Goal: Transaction & Acquisition: Purchase product/service

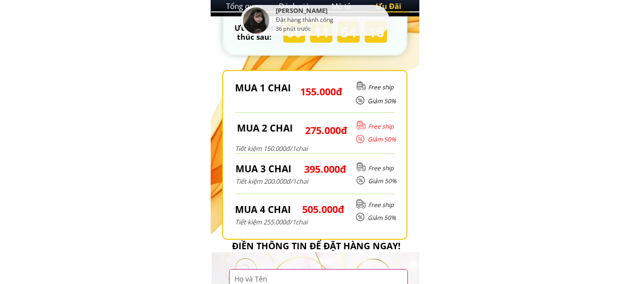
scroll to position [4518, 0]
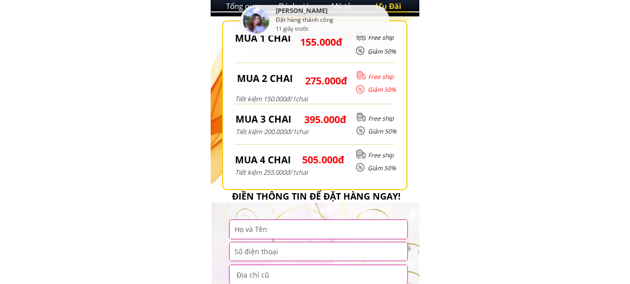
click at [342, 96] on div at bounding box center [314, 105] width 185 height 170
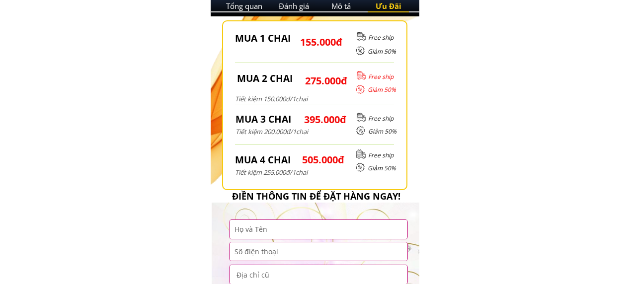
scroll to position [4667, 0]
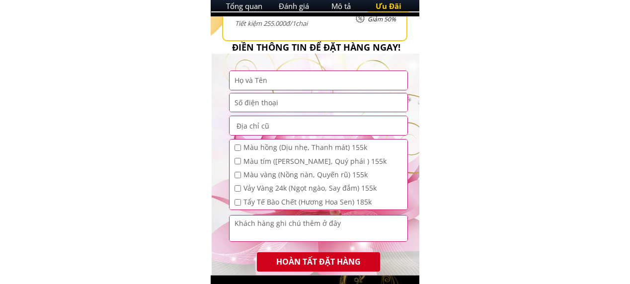
click at [318, 81] on input "text" at bounding box center [318, 80] width 173 height 18
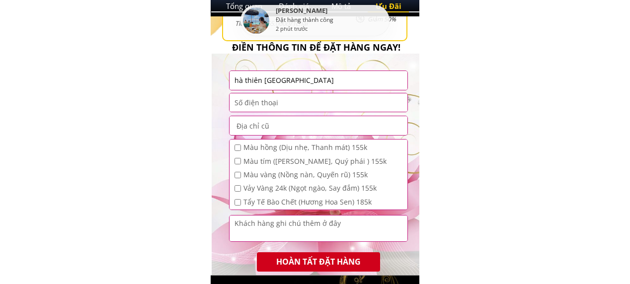
type input "hà thiên [GEOGRAPHIC_DATA]"
click at [291, 102] on input "tel" at bounding box center [318, 102] width 173 height 18
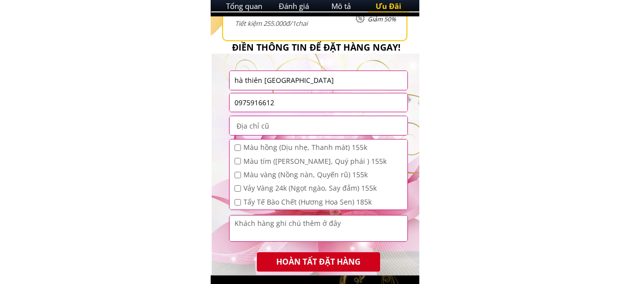
type input "0975916612"
click at [293, 130] on input "text" at bounding box center [318, 125] width 173 height 19
type input "xóm 2 hồng phong yên mạc yên mô [GEOGRAPHIC_DATA]"
click at [236, 173] on input "checkbox" at bounding box center [237, 175] width 6 height 6
checkbox input "true"
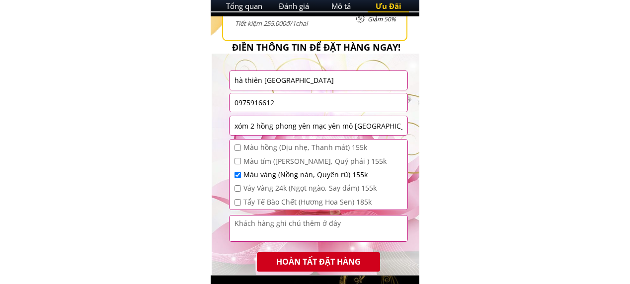
click at [238, 161] on input "checkbox" at bounding box center [237, 161] width 6 height 6
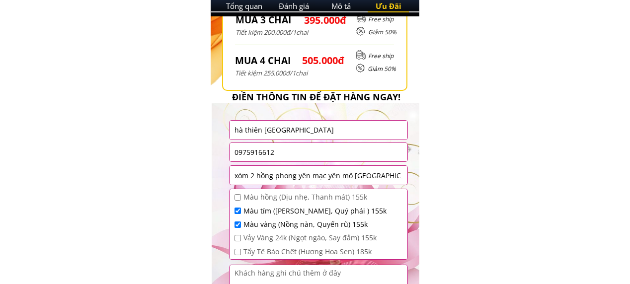
scroll to position [4518, 0]
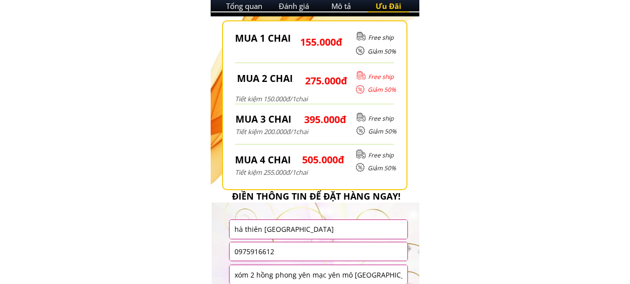
click at [294, 91] on div "MUA 2 CHAI Tiết kiệm 150.000đ/1chai" at bounding box center [274, 87] width 79 height 33
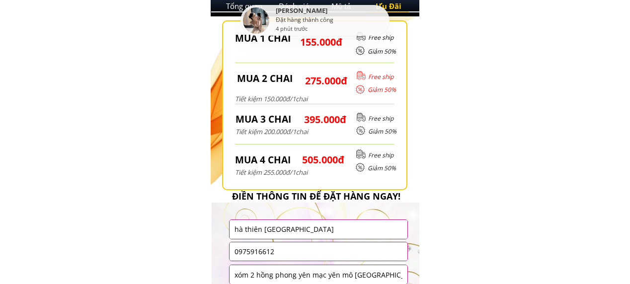
click at [244, 84] on h3 "MUA 2 CHAI" at bounding box center [267, 78] width 60 height 15
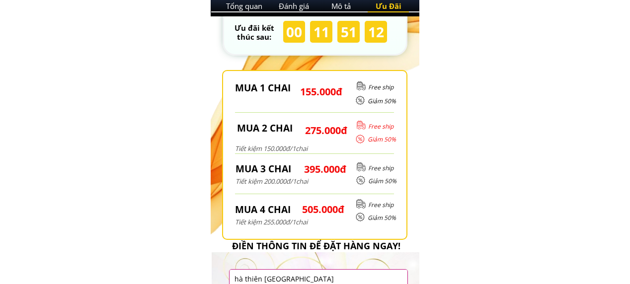
scroll to position [4667, 0]
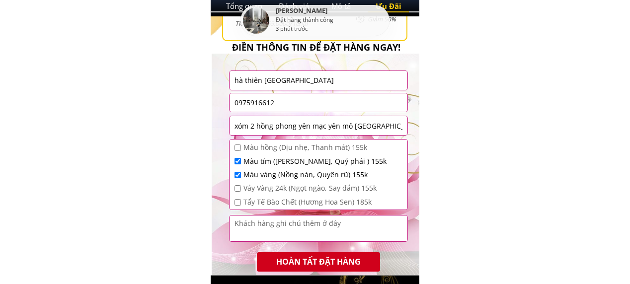
click at [238, 163] on input "checkbox" at bounding box center [237, 161] width 6 height 6
checkbox input "false"
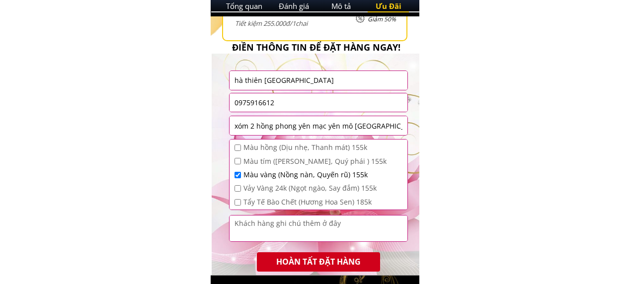
click at [237, 189] on input "checkbox" at bounding box center [237, 188] width 6 height 6
checkbox input "true"
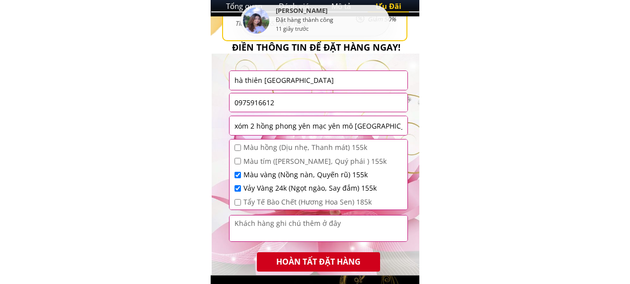
click at [245, 231] on textarea at bounding box center [318, 228] width 173 height 26
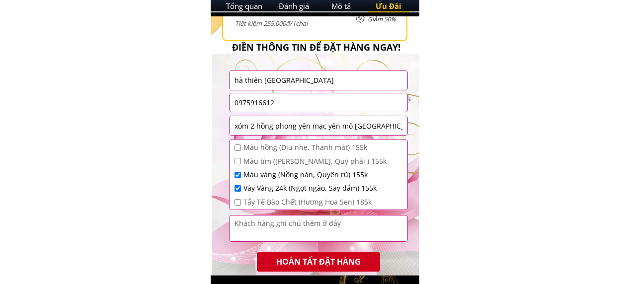
scroll to position [4767, 0]
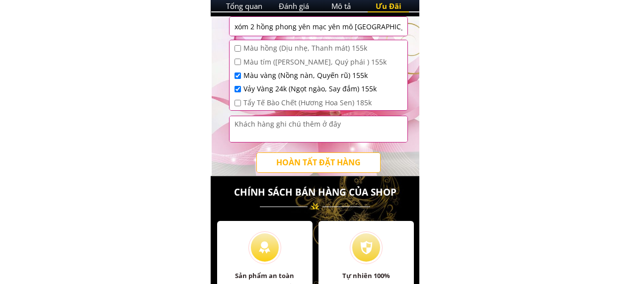
click at [317, 159] on p "HOÀN TẤT ĐẶT HÀNG" at bounding box center [318, 162] width 123 height 19
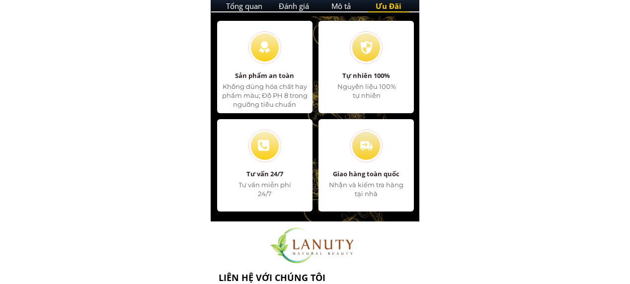
scroll to position [4768, 0]
